Goal: Information Seeking & Learning: Compare options

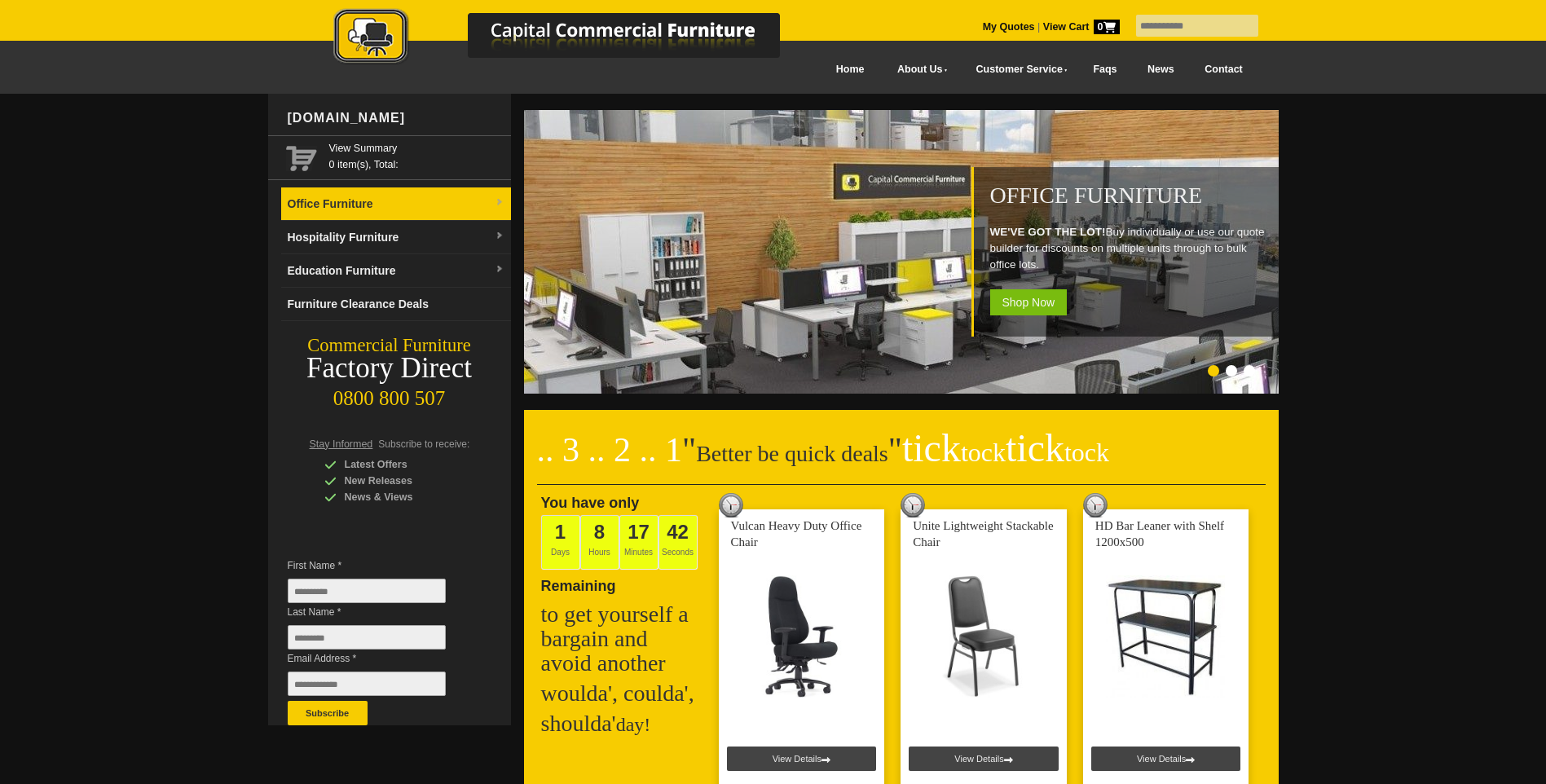
click at [420, 205] on link "Office Furniture" at bounding box center [396, 204] width 230 height 34
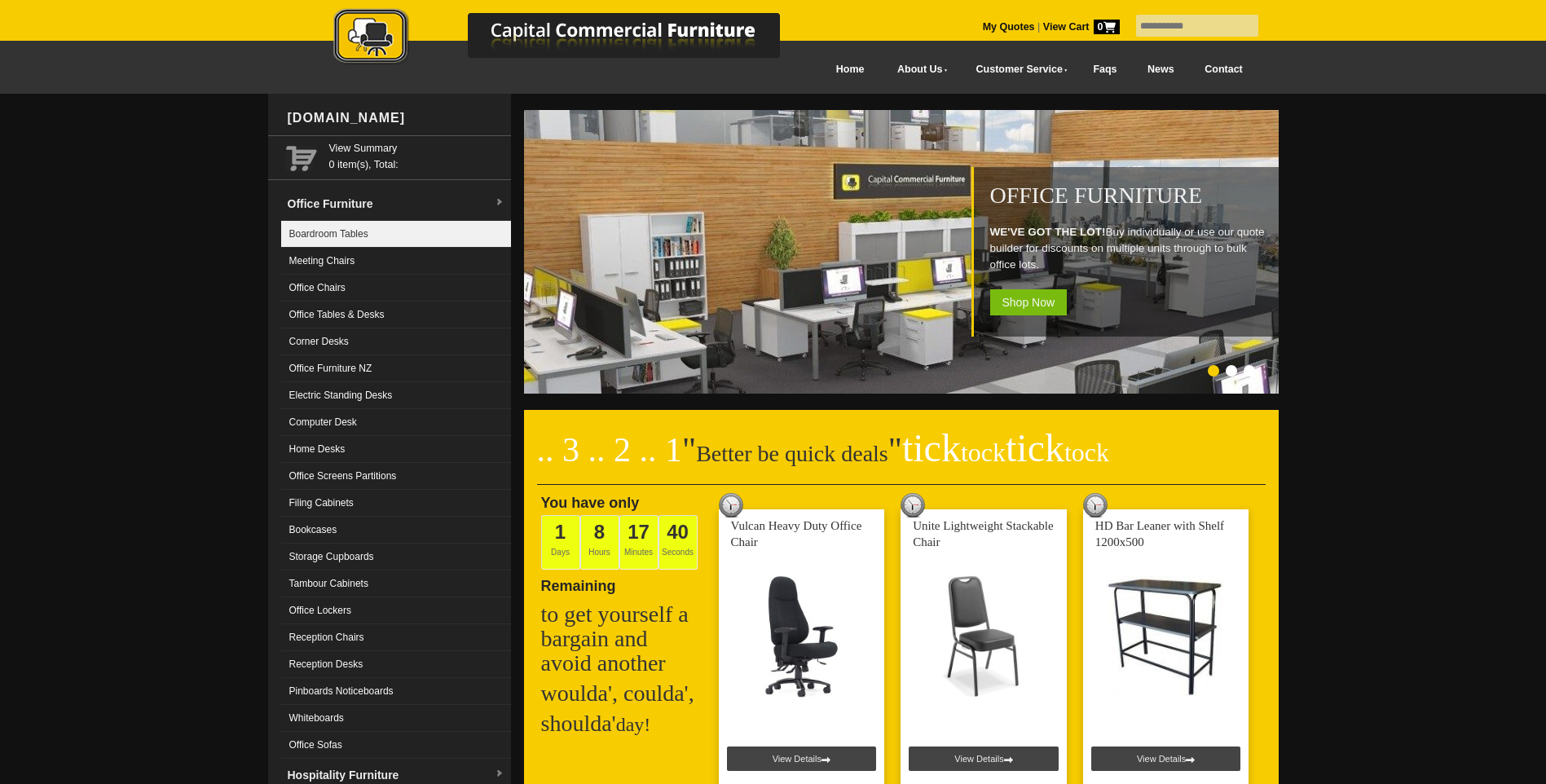
click at [354, 239] on link "Boardroom Tables" at bounding box center [396, 234] width 230 height 27
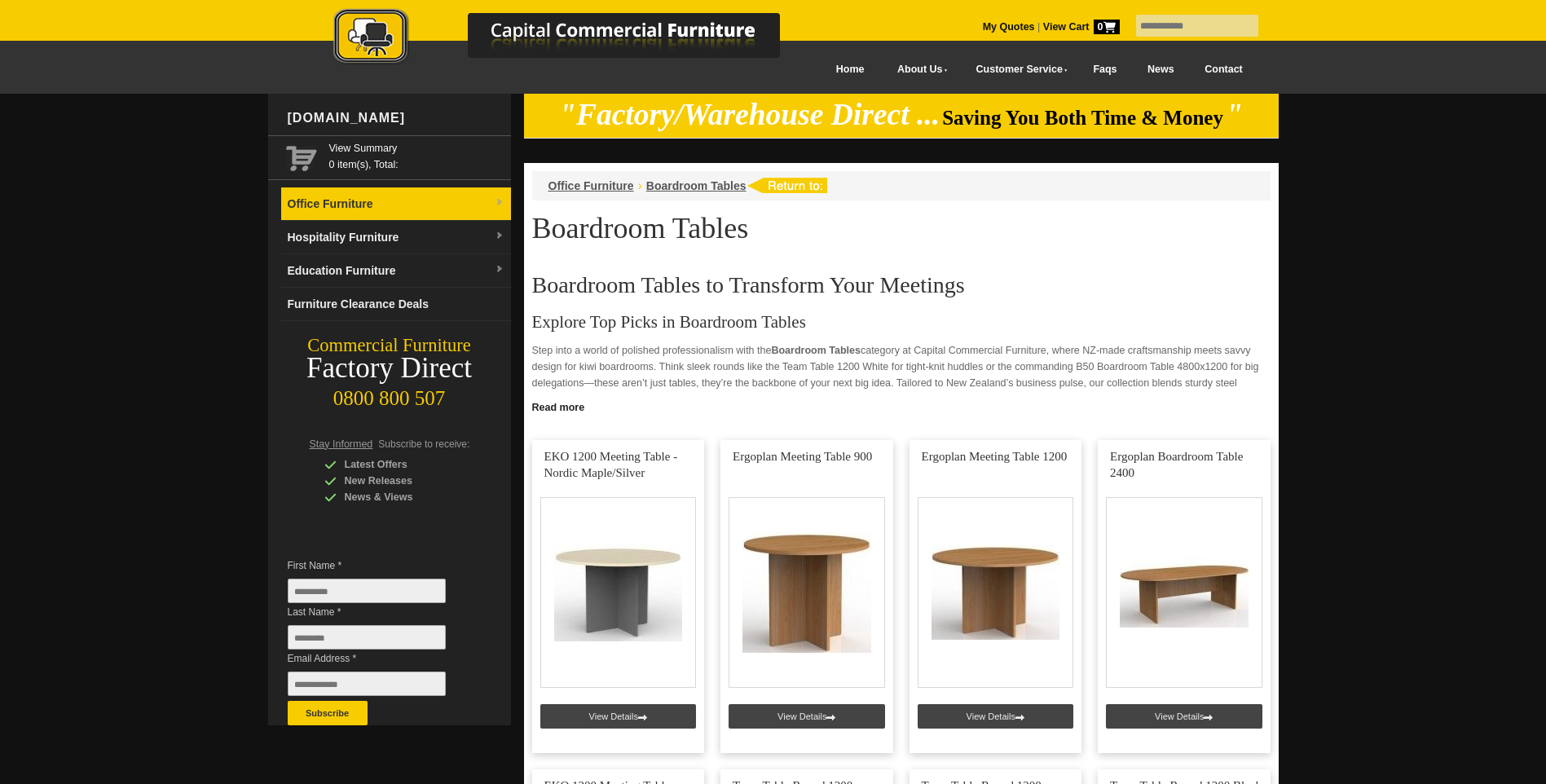
click at [366, 203] on link "Office Furniture" at bounding box center [396, 204] width 230 height 34
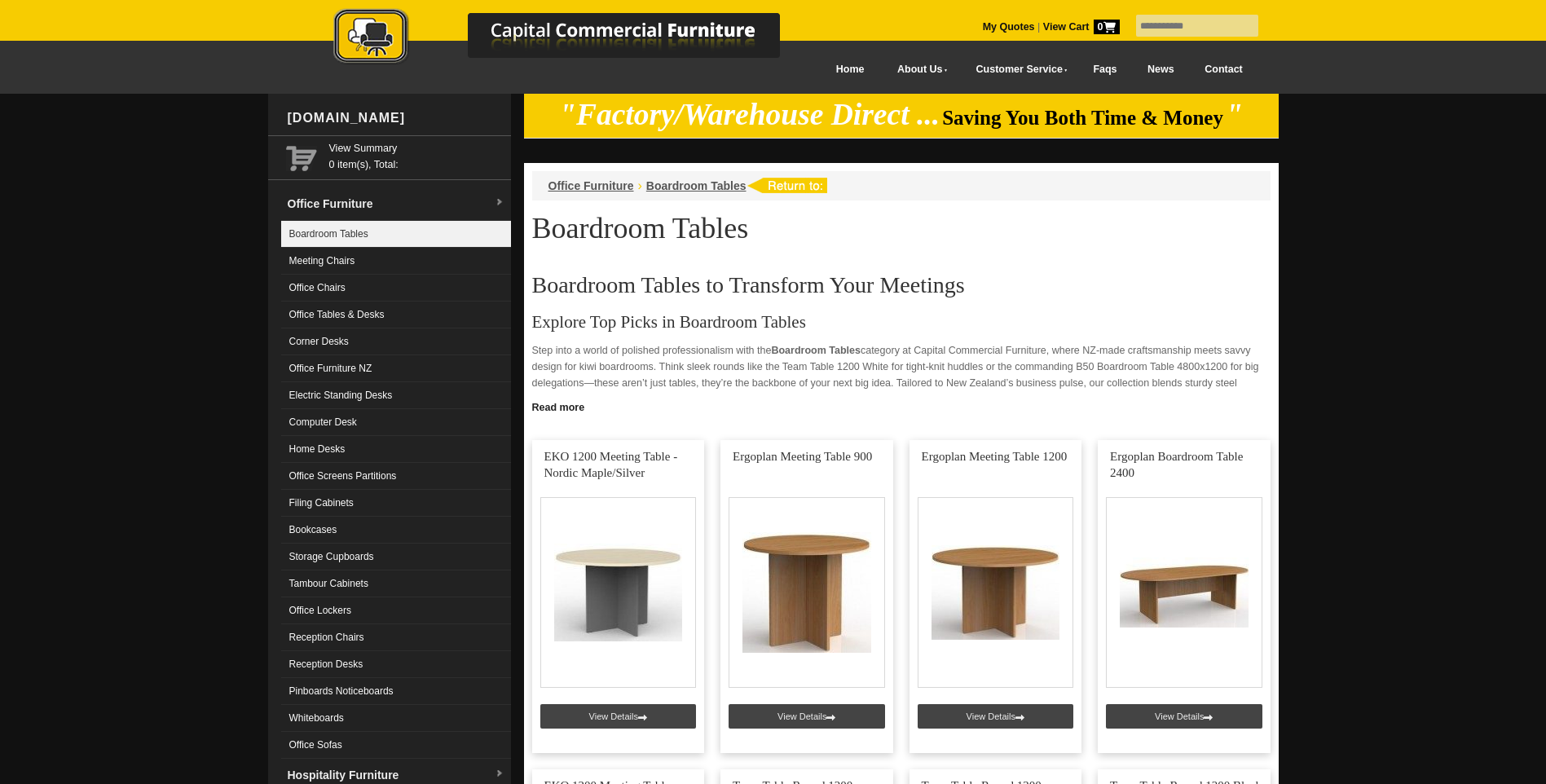
click at [345, 231] on link "Boardroom Tables" at bounding box center [396, 234] width 230 height 27
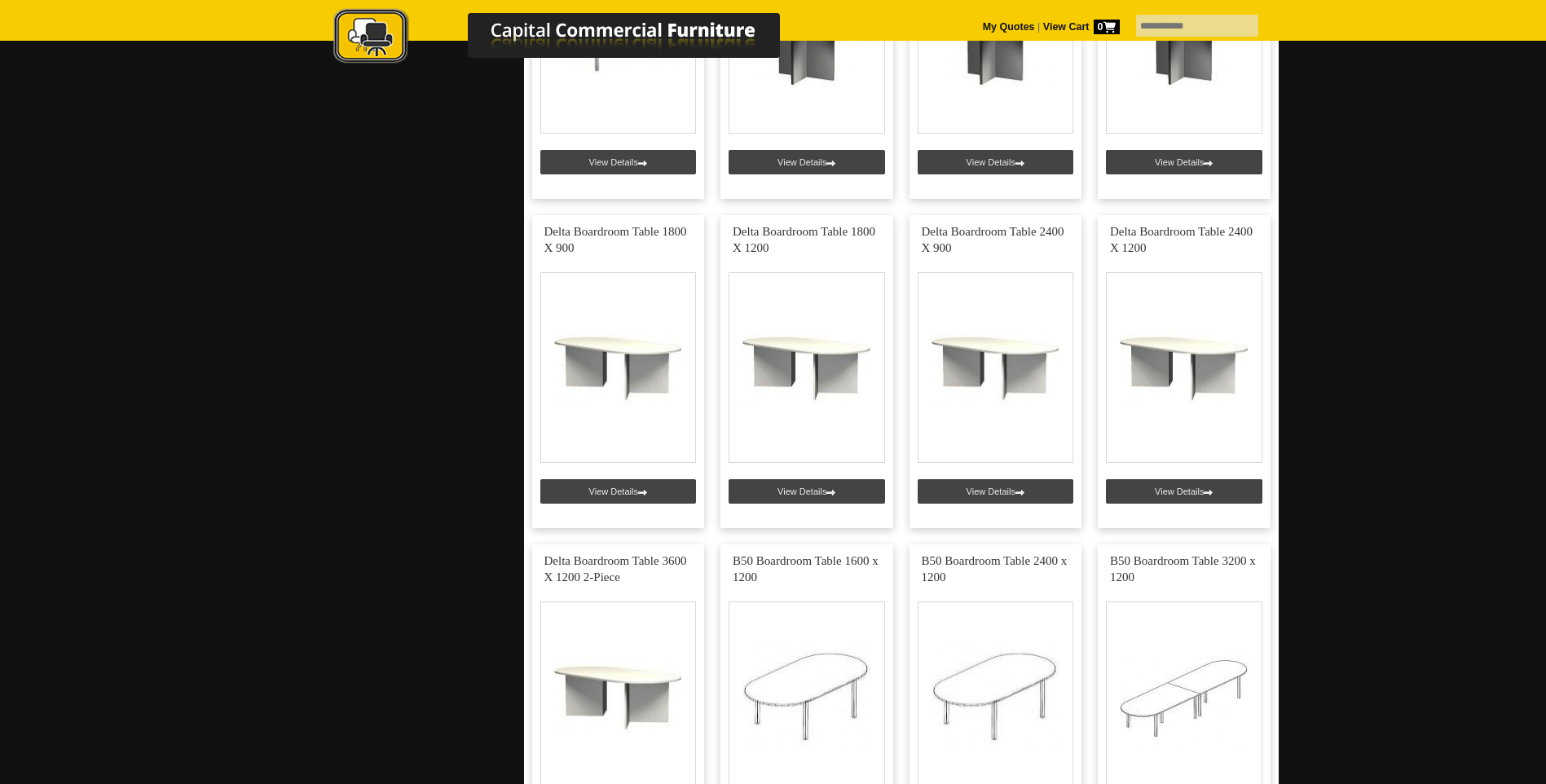
scroll to position [2282, 0]
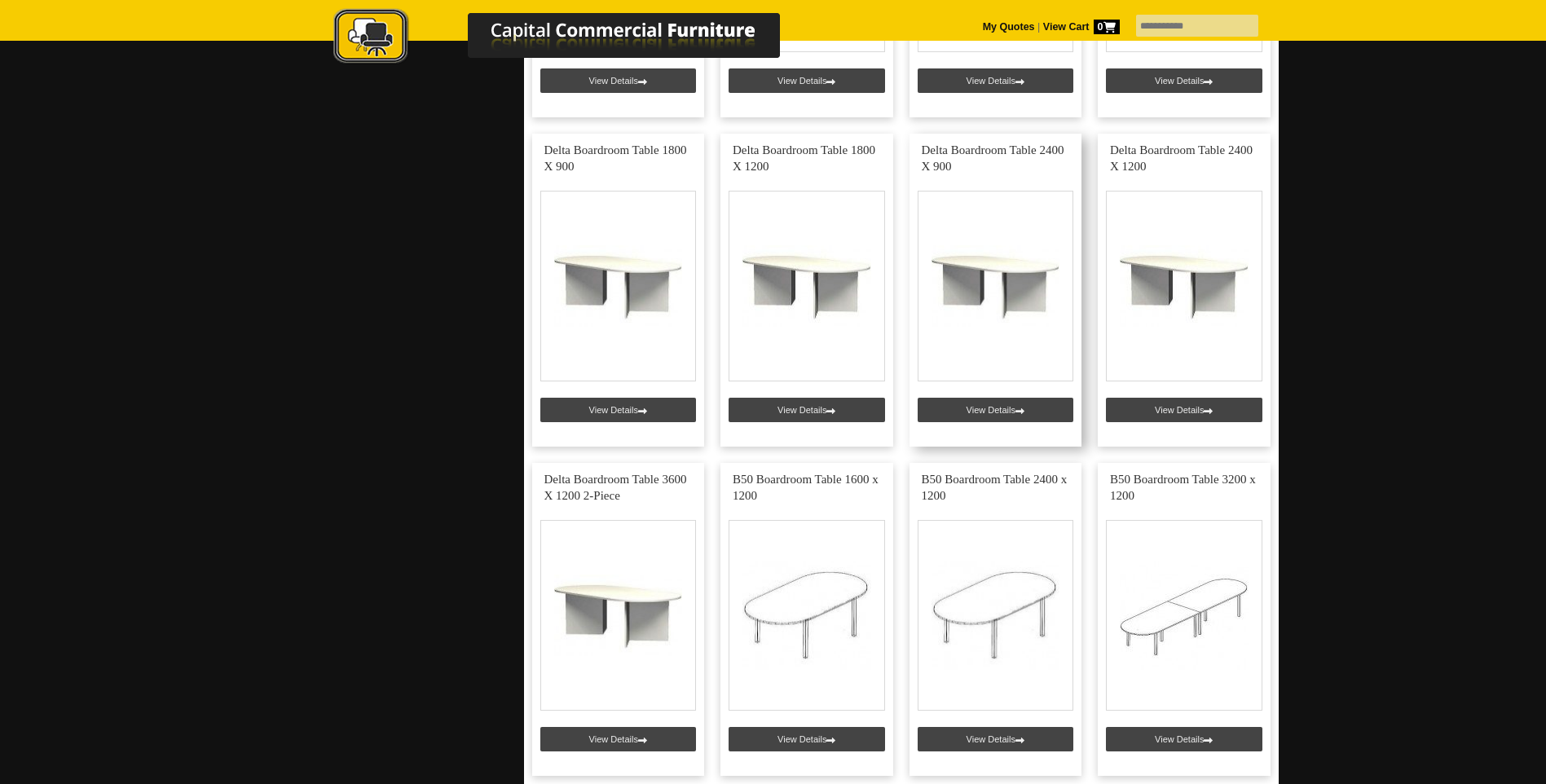
click at [1034, 411] on link at bounding box center [996, 290] width 173 height 313
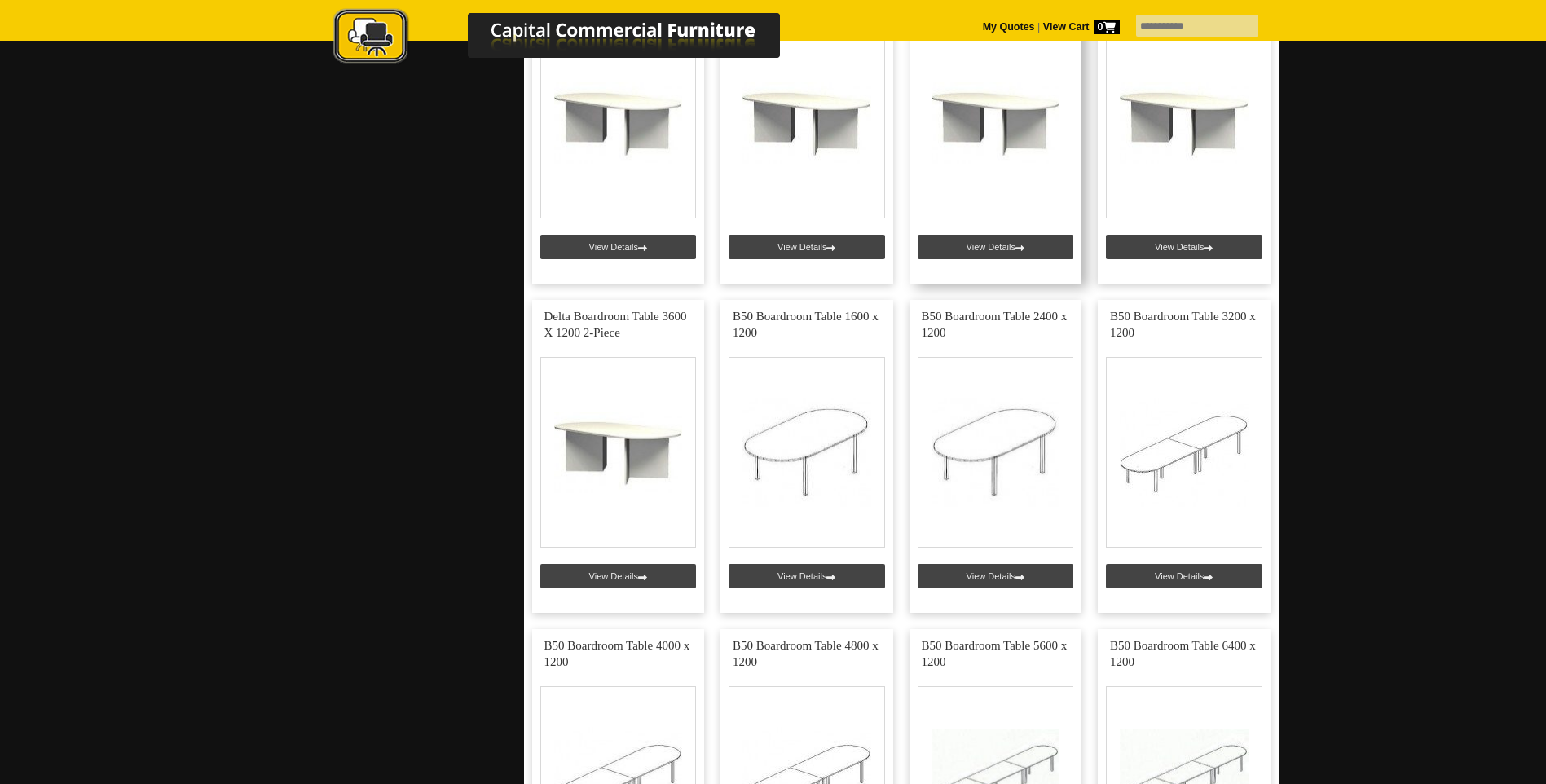
scroll to position [2201, 0]
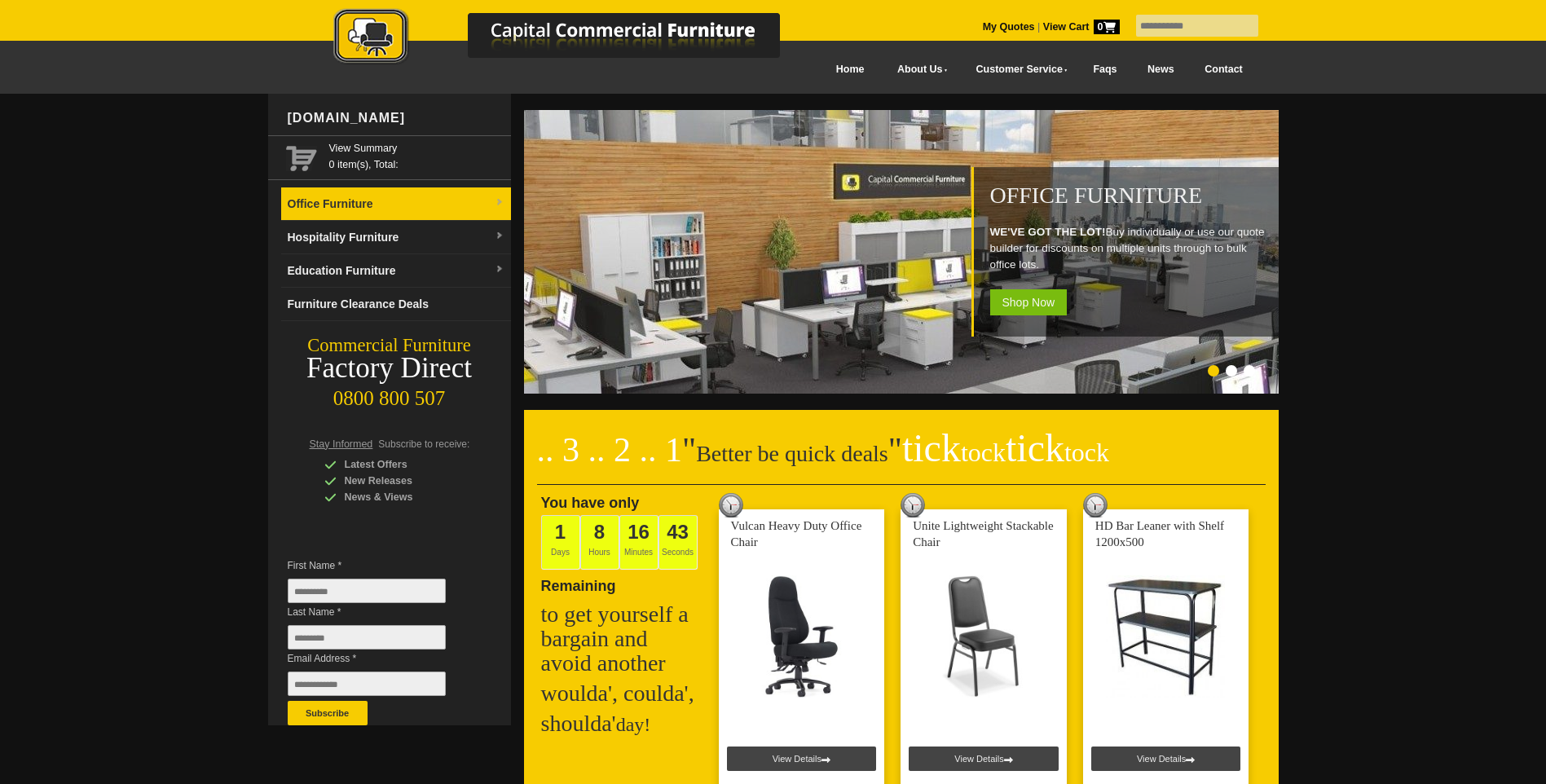
click at [344, 205] on link "Office Furniture" at bounding box center [396, 204] width 230 height 34
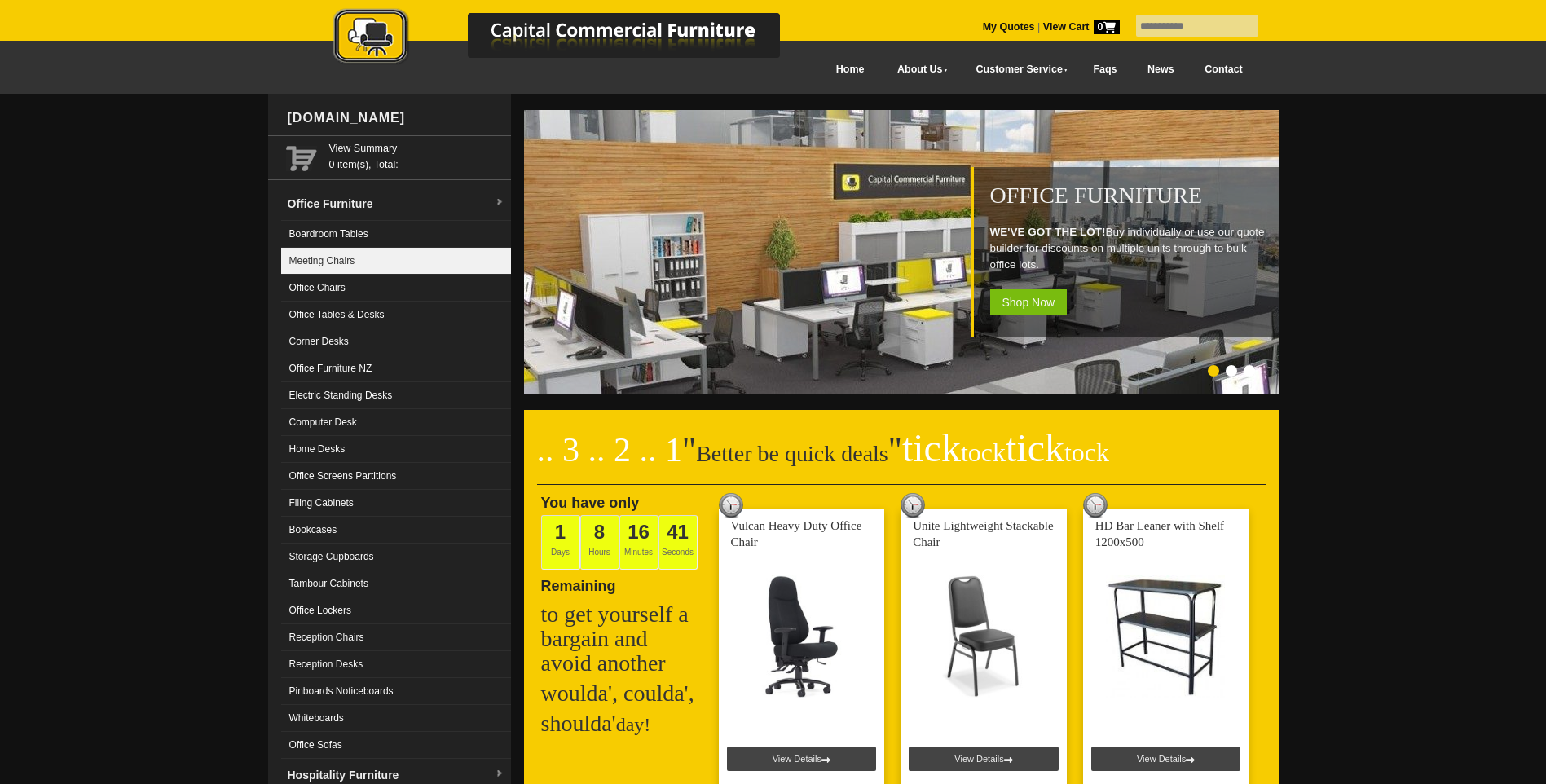
click at [320, 259] on link "Meeting Chairs" at bounding box center [396, 261] width 230 height 27
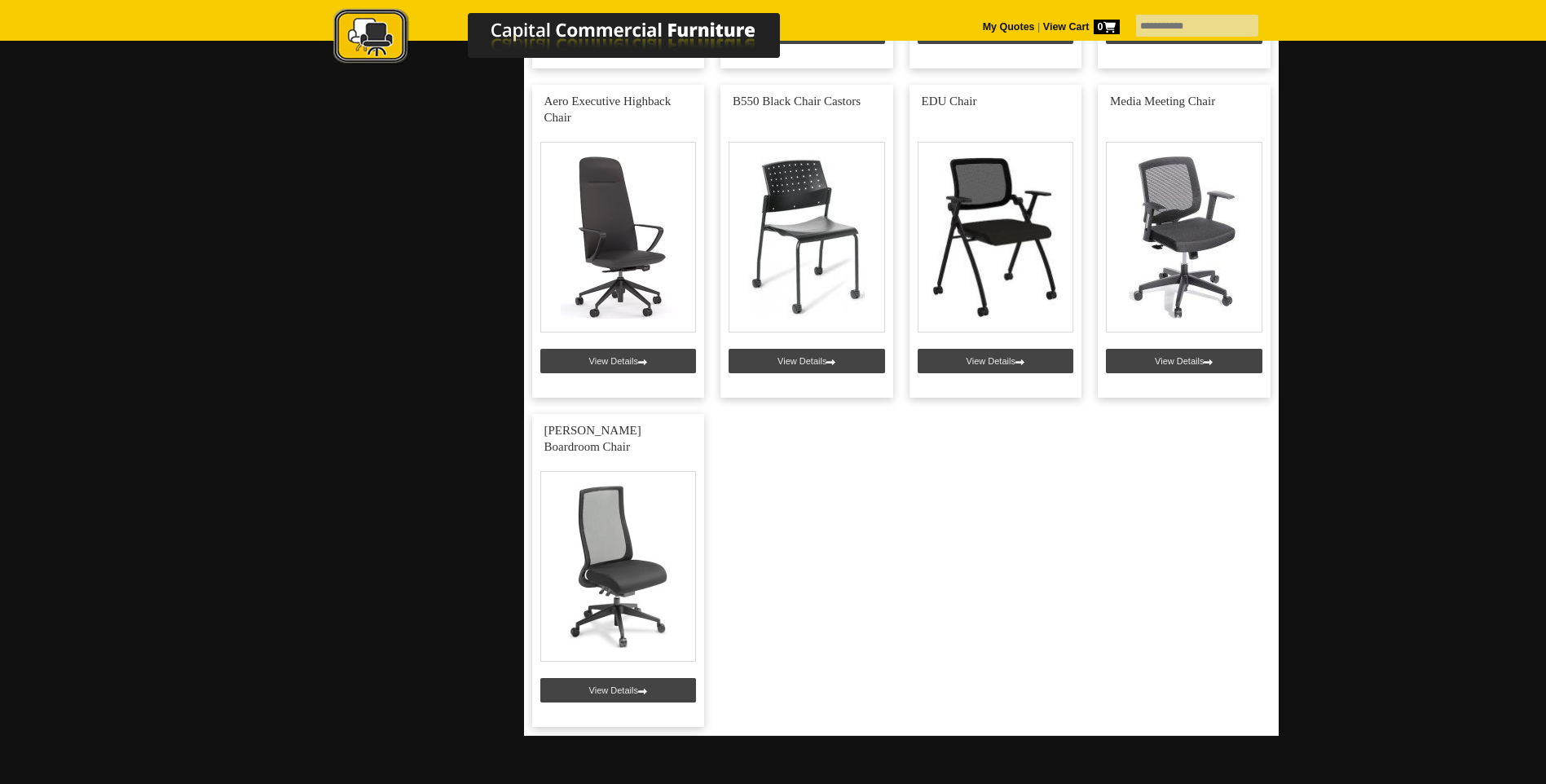
scroll to position [5705, 0]
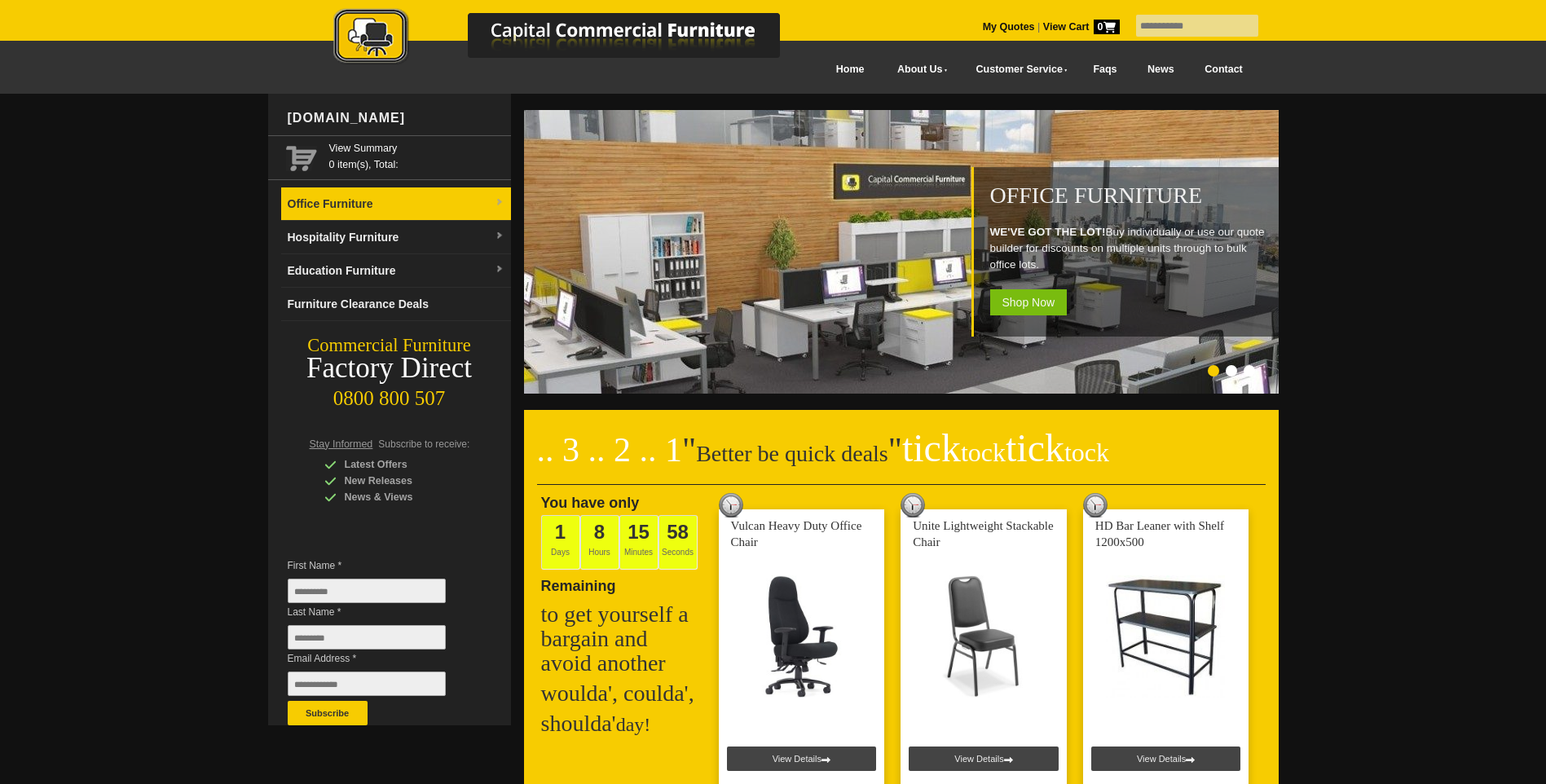
click at [330, 205] on link "Office Furniture" at bounding box center [396, 204] width 230 height 34
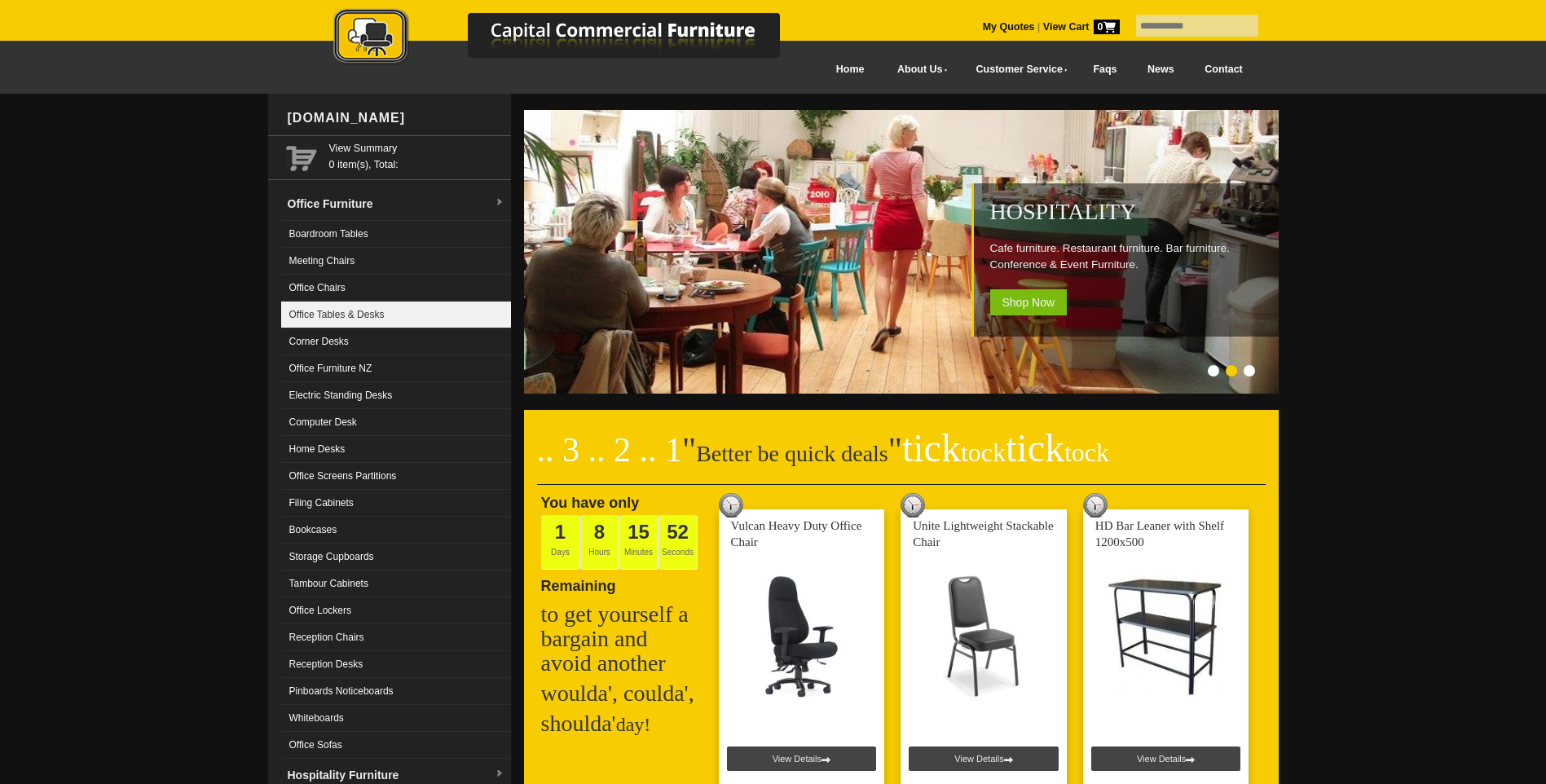
click at [342, 317] on link "Office Tables & Desks" at bounding box center [396, 315] width 230 height 27
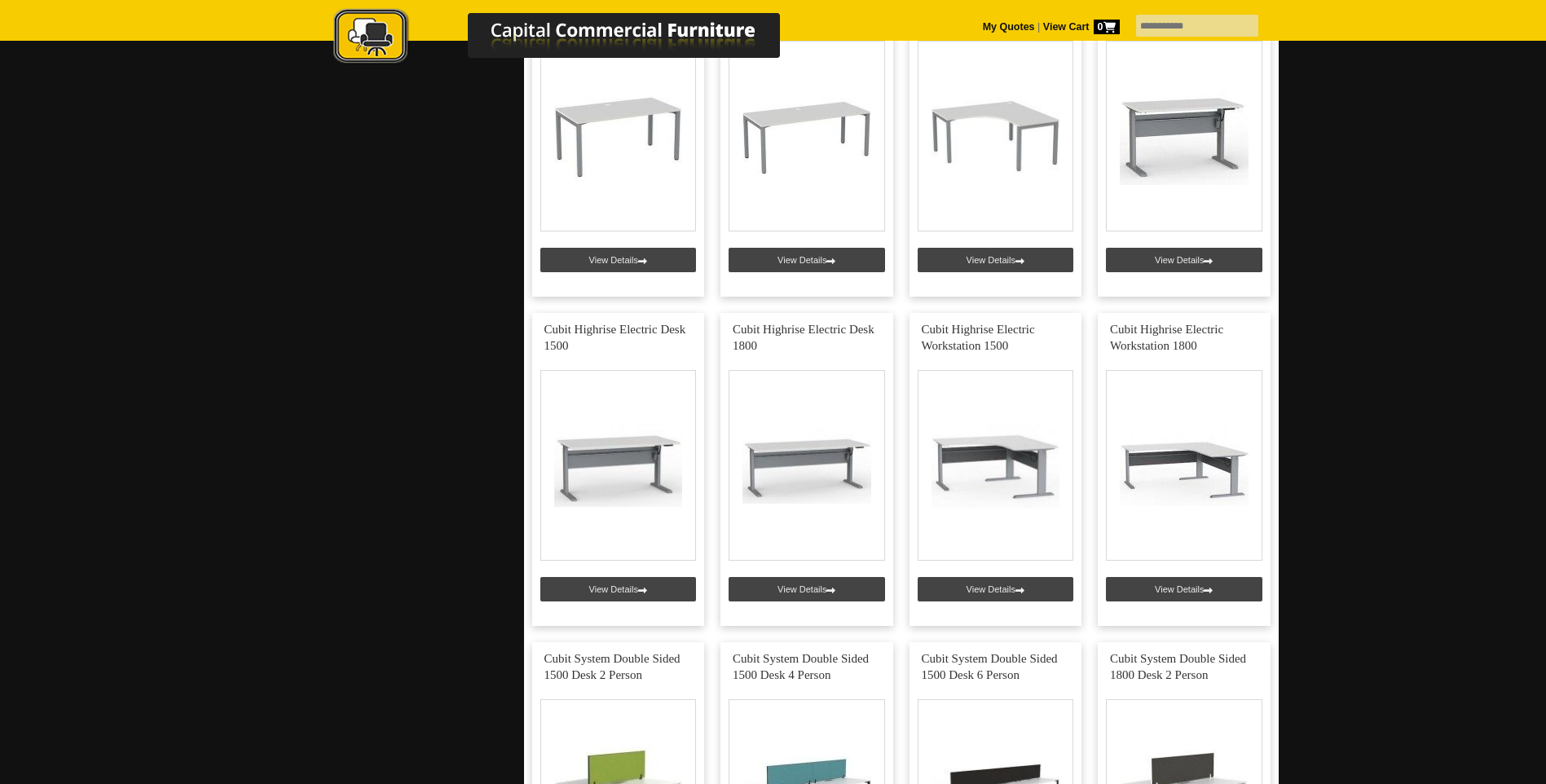
scroll to position [3830, 0]
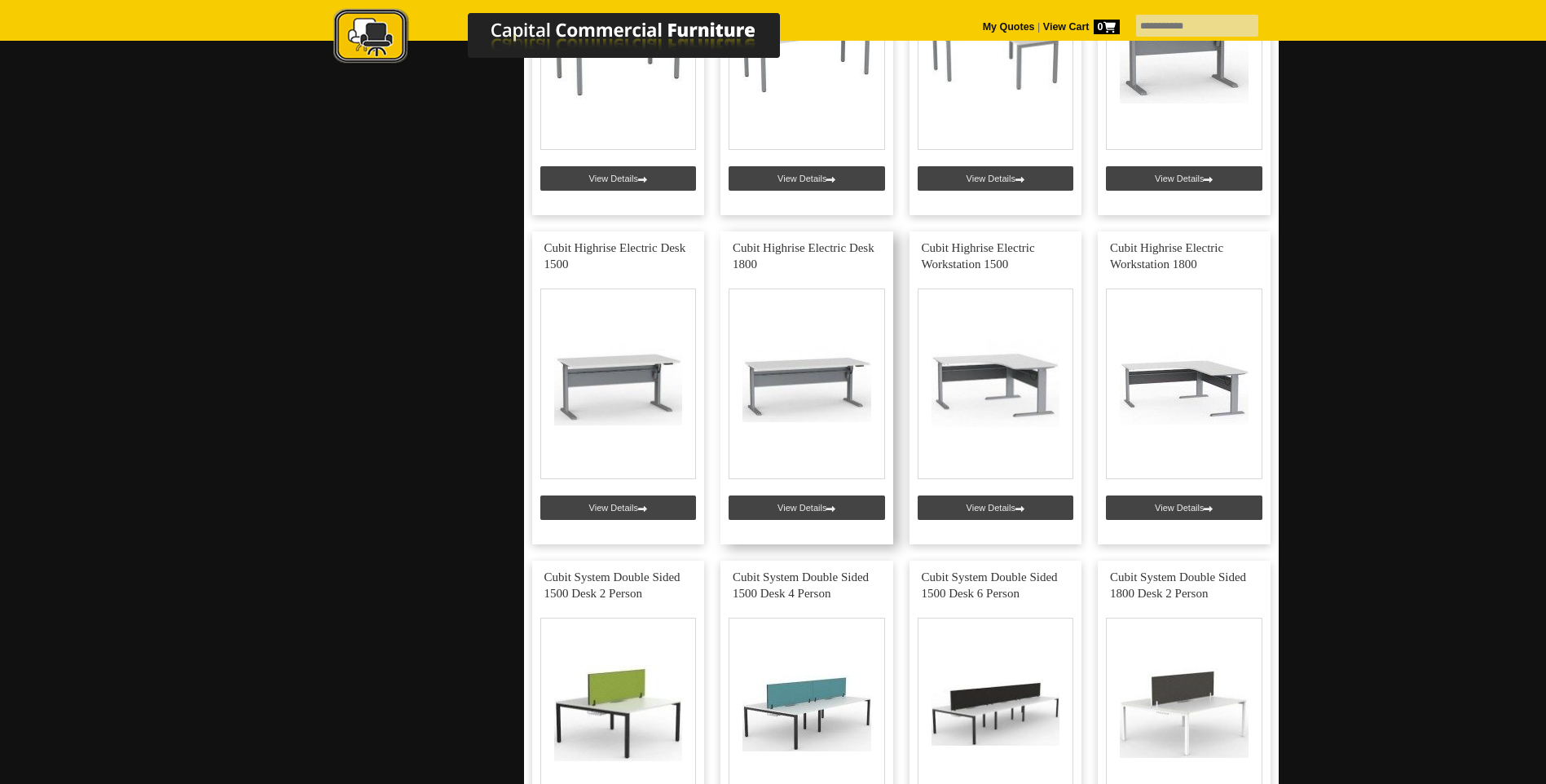
click at [772, 507] on link at bounding box center [807, 388] width 173 height 313
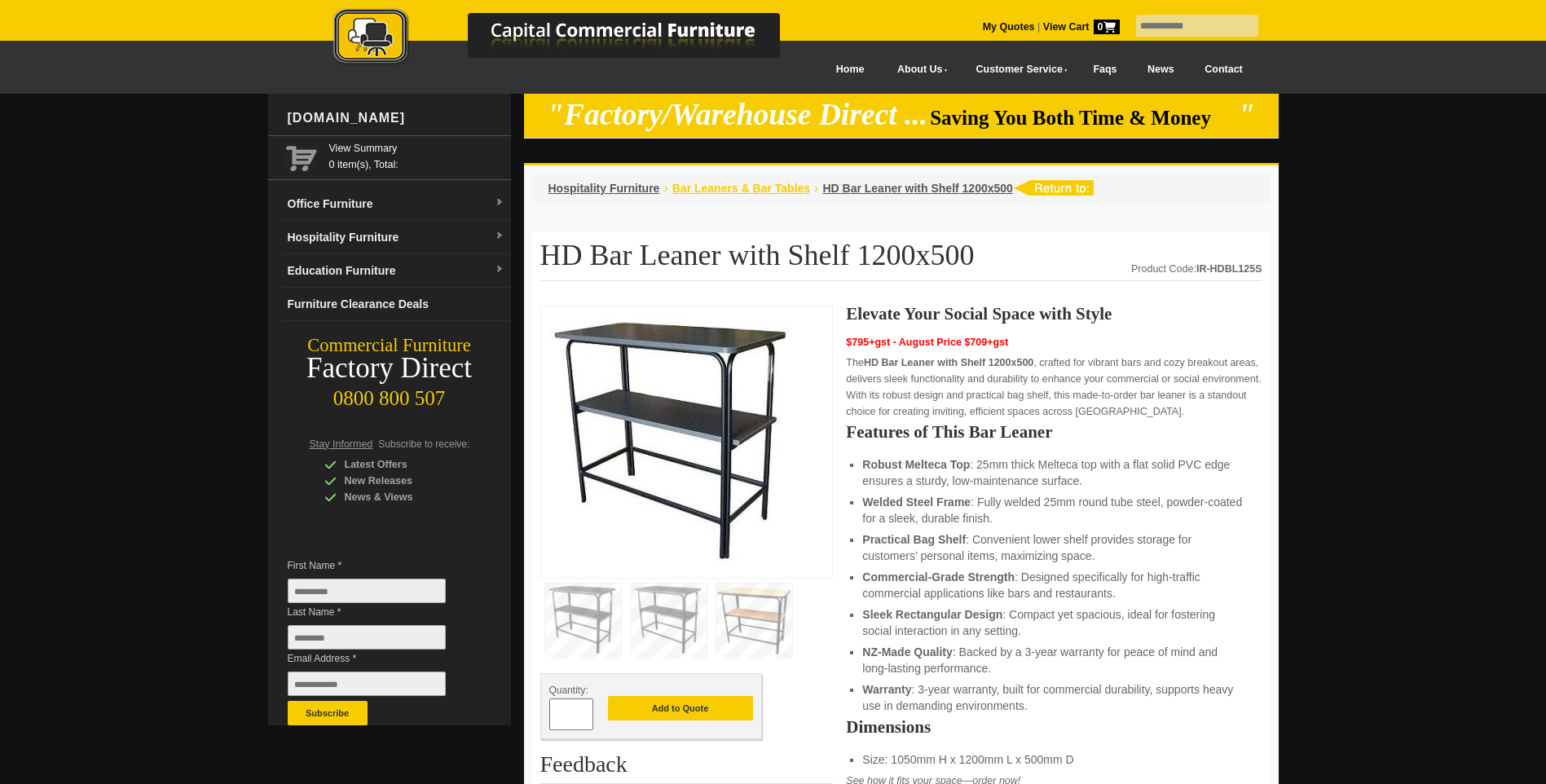
click at [738, 187] on span "Bar Leaners & Bar Tables" at bounding box center [741, 188] width 138 height 13
